Goal: Transaction & Acquisition: Purchase product/service

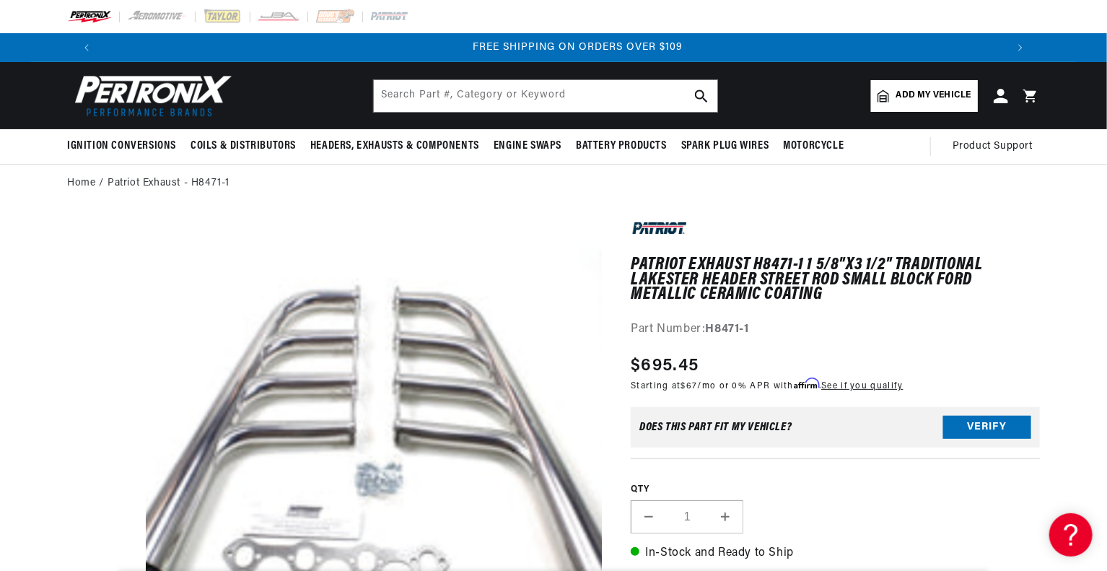
scroll to position [0, 1802]
click at [554, 103] on input "text" at bounding box center [546, 96] width 344 height 32
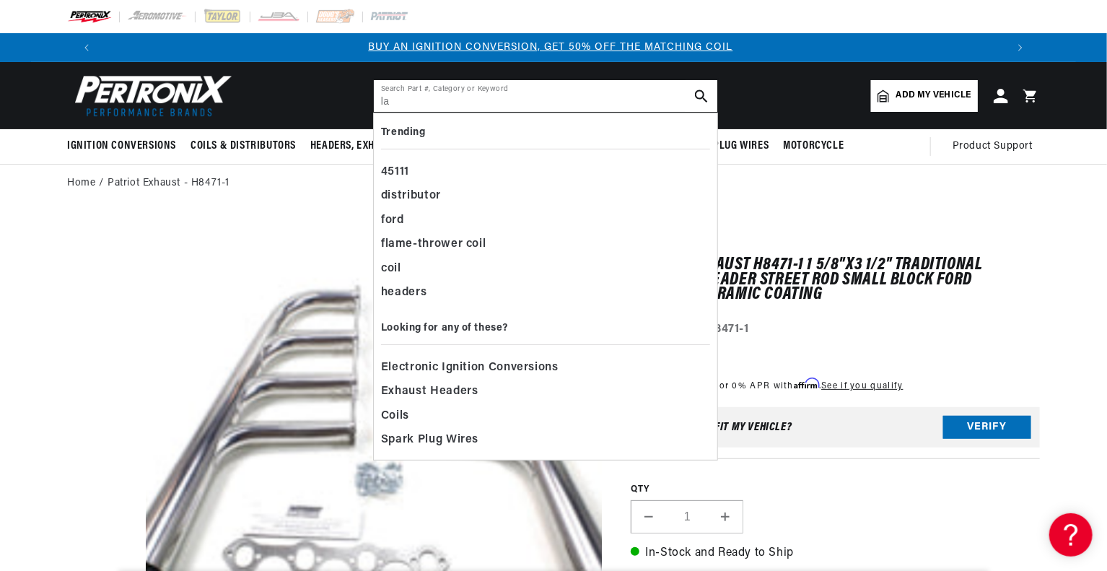
scroll to position [0, 0]
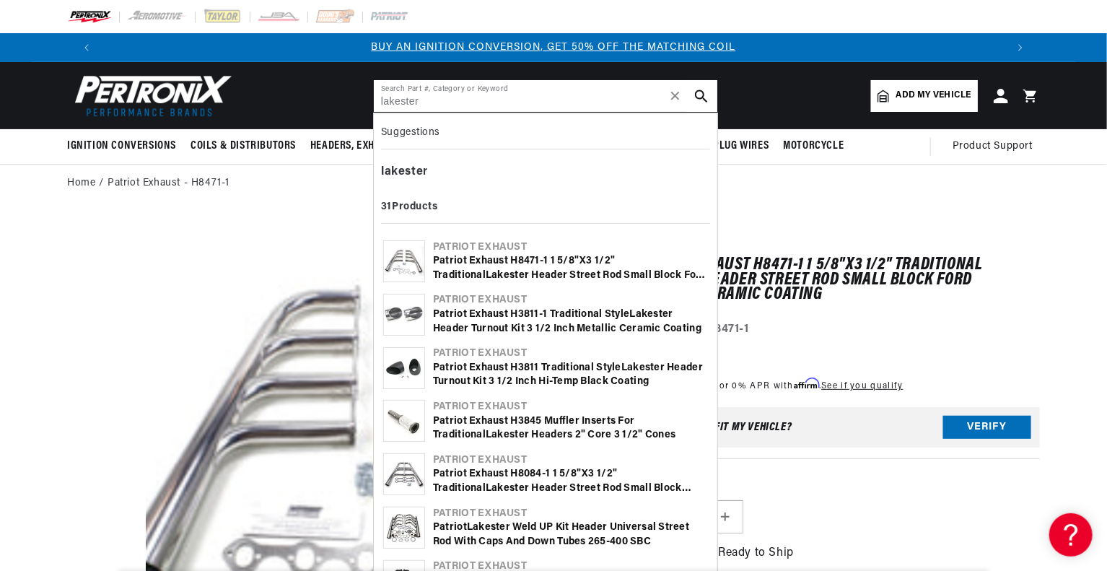
type input "lakester"
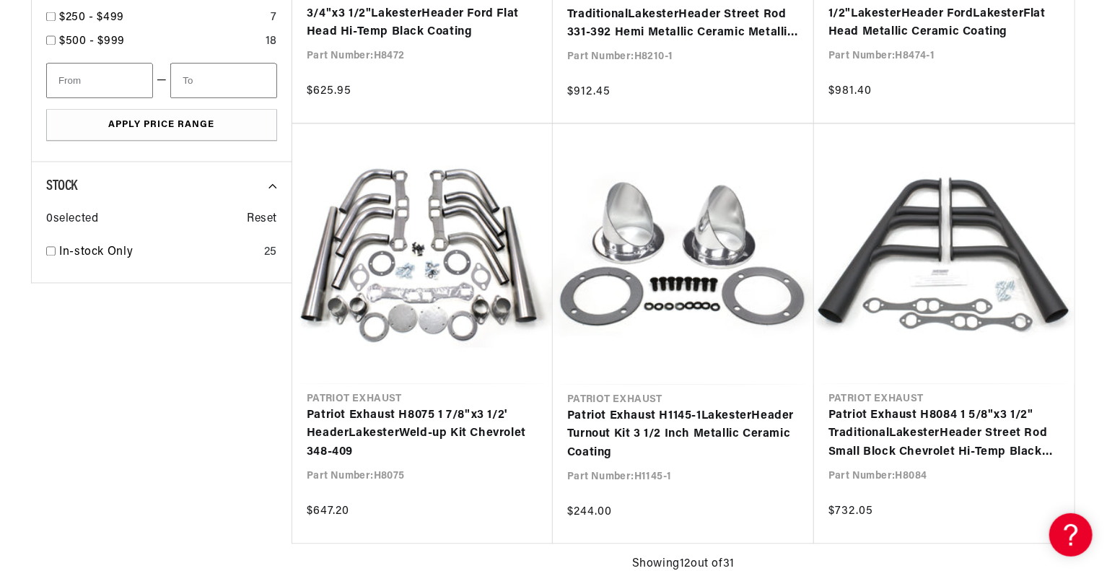
scroll to position [0, 1802]
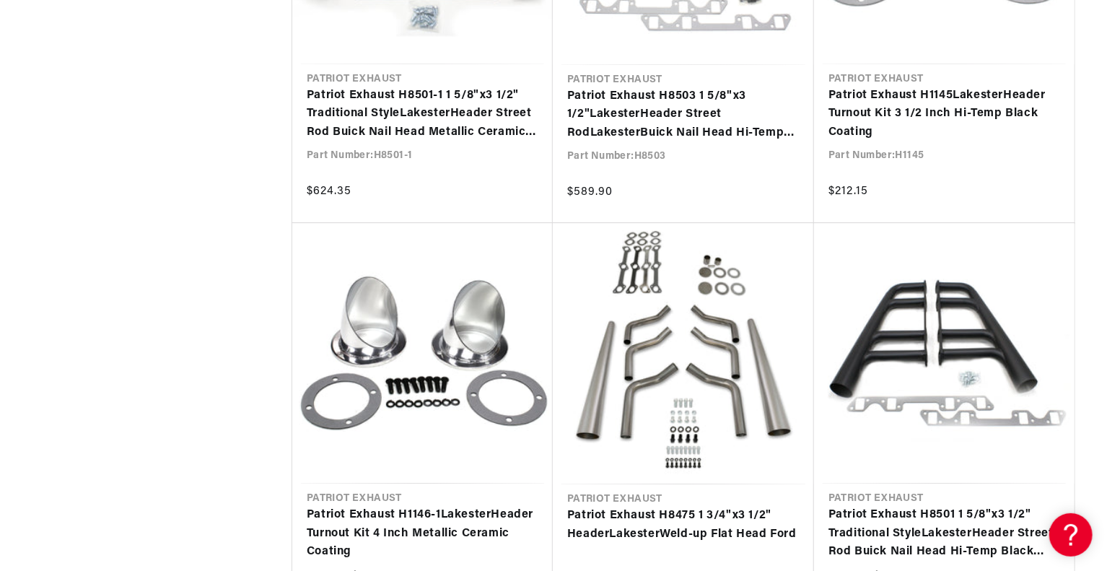
scroll to position [2165, 0]
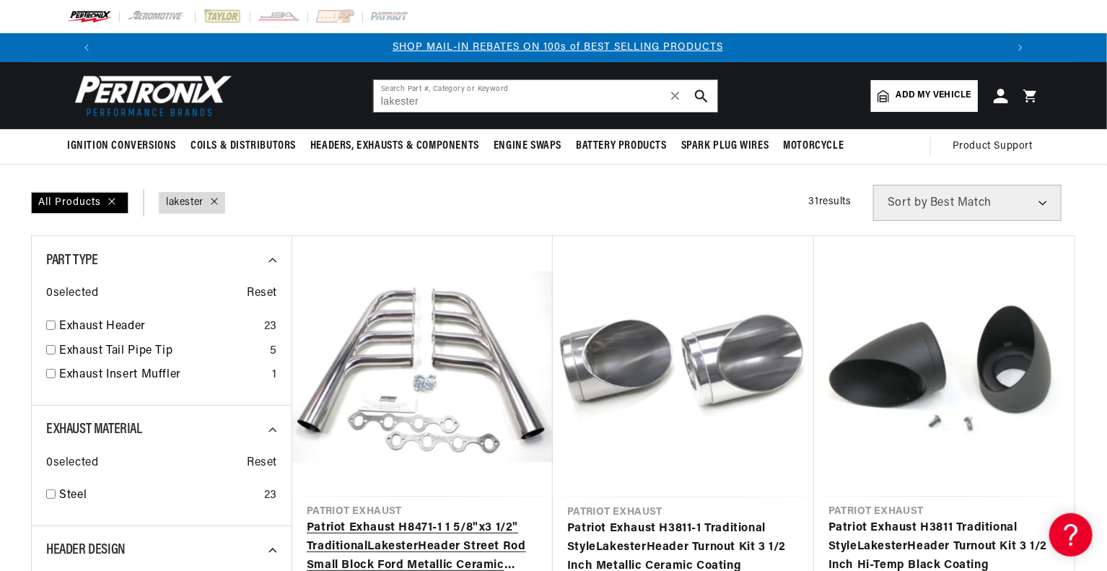
click at [501, 519] on link "Patriot Exhaust H8471-1 1 5/8"x3 1/2" Traditional Lakester Header Street Rod Sm…" at bounding box center [423, 547] width 232 height 56
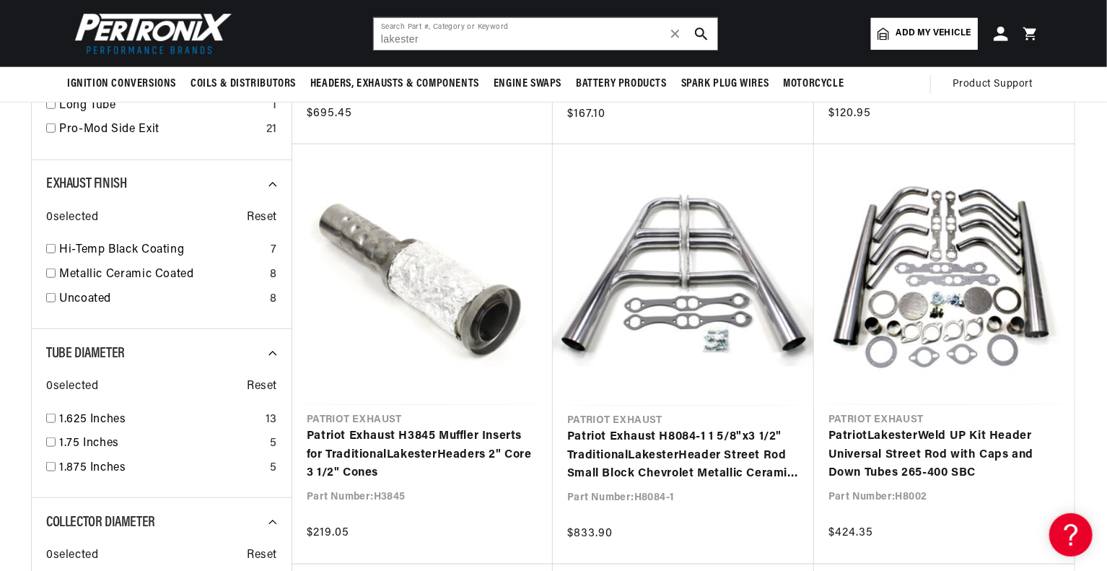
scroll to position [217, 0]
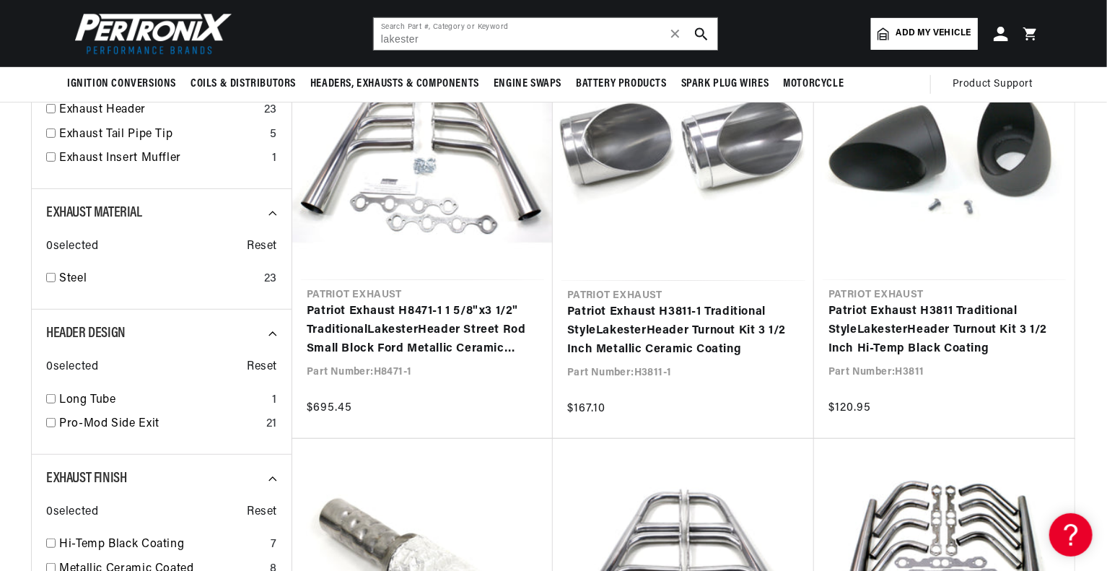
click at [188, 35] on img at bounding box center [150, 34] width 166 height 50
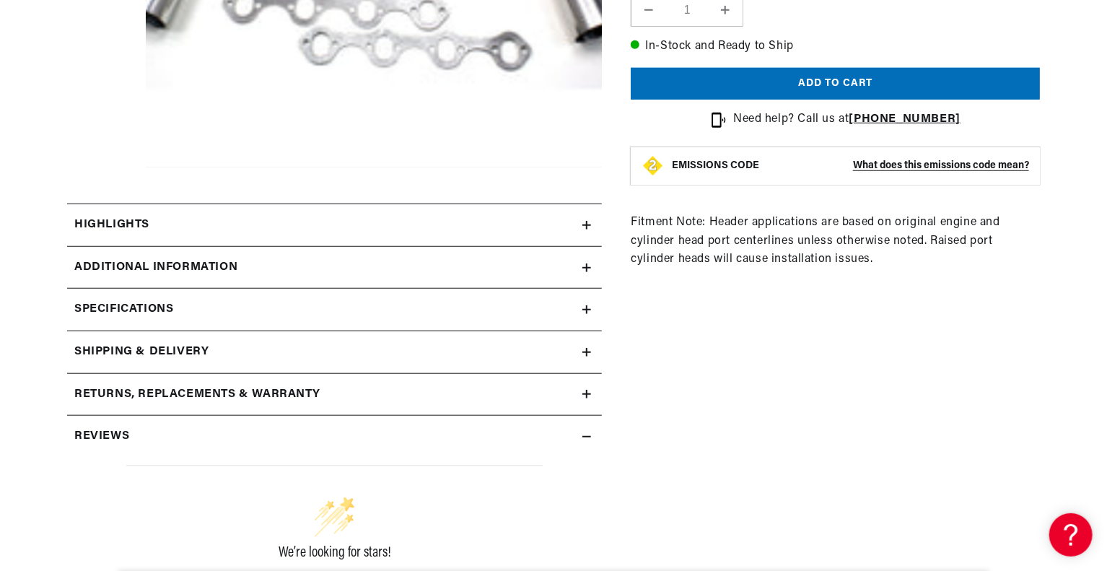
click at [182, 225] on div "Highlights" at bounding box center [324, 225] width 515 height 19
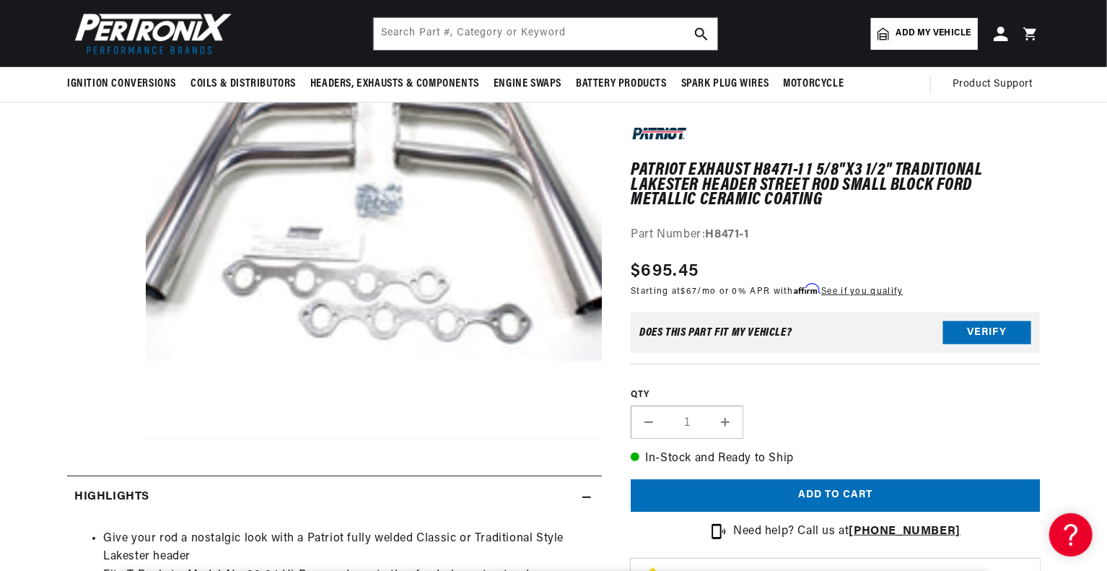
scroll to position [144, 0]
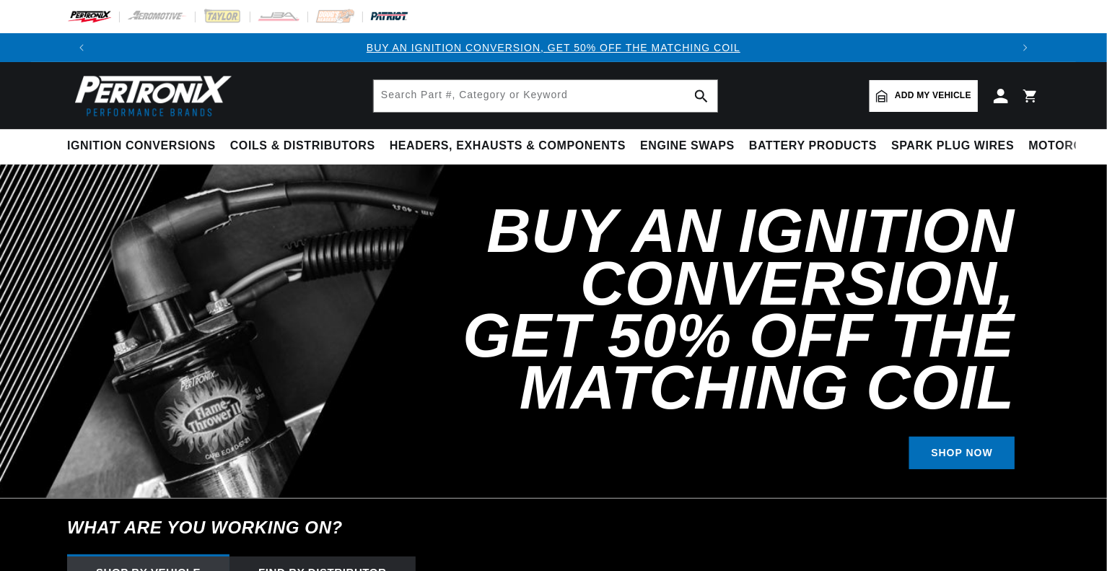
click at [398, 9] on img at bounding box center [389, 17] width 40 height 16
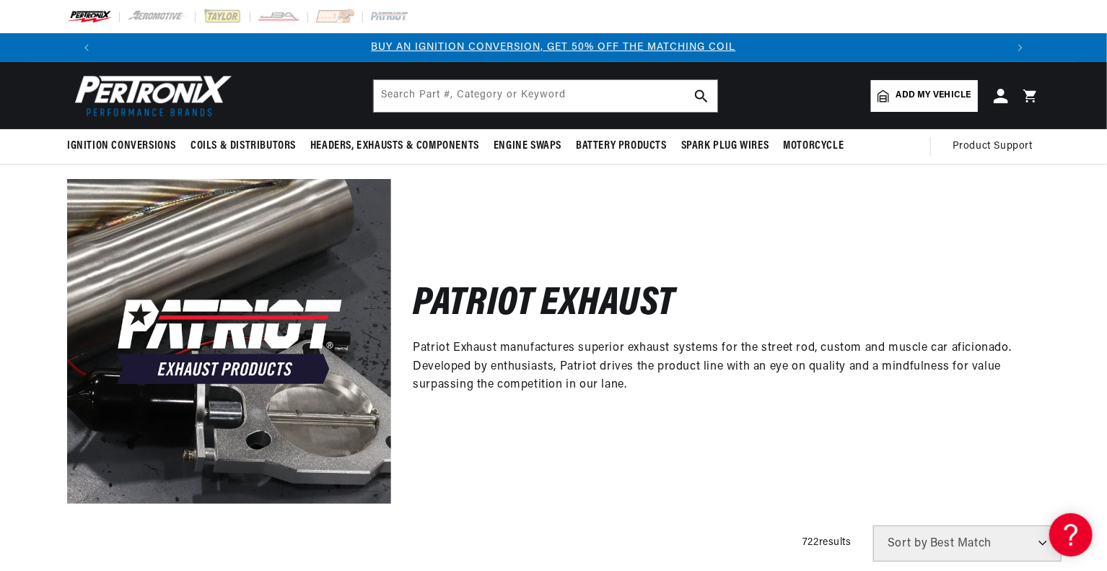
click at [196, 96] on img at bounding box center [150, 96] width 166 height 50
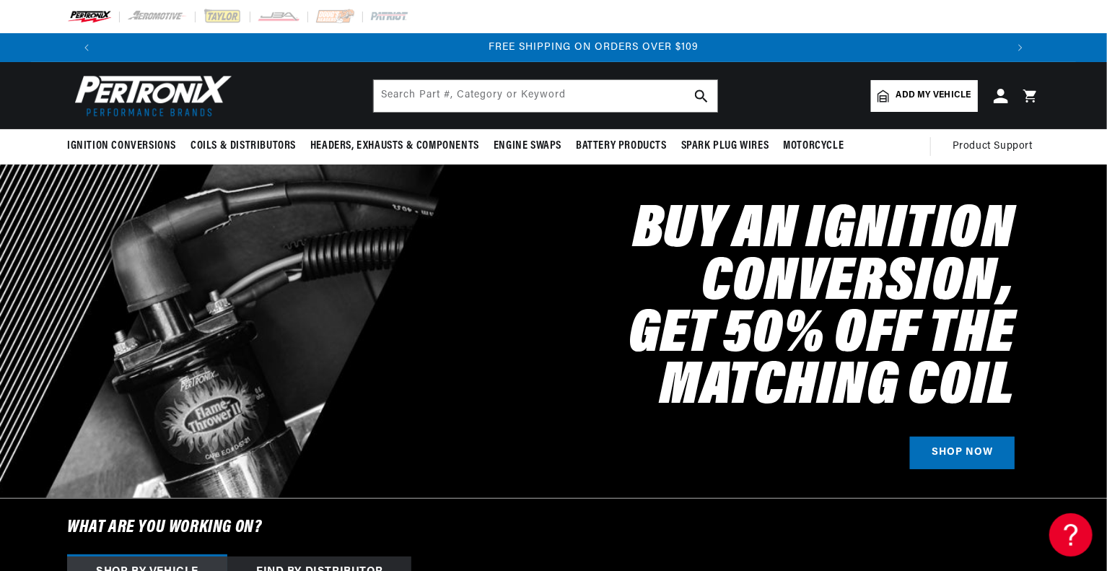
scroll to position [0, 1798]
